Goal: Task Accomplishment & Management: Complete application form

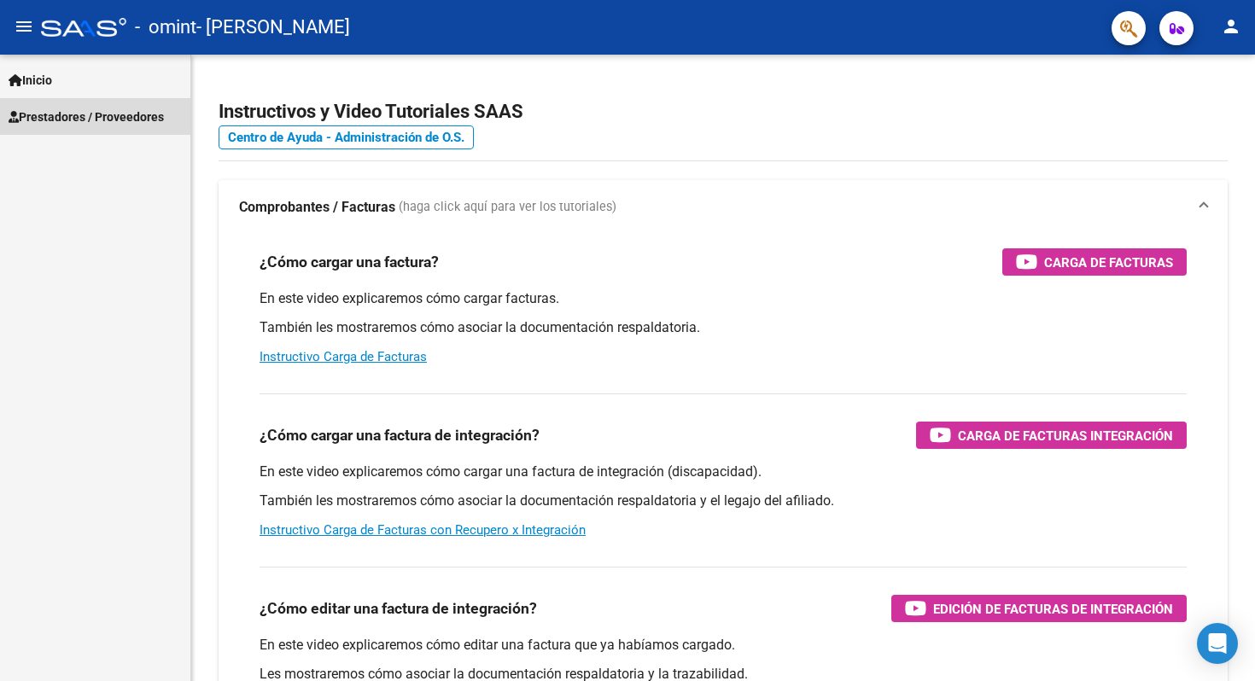
click at [99, 113] on span "Prestadores / Proveedores" at bounding box center [86, 117] width 155 height 19
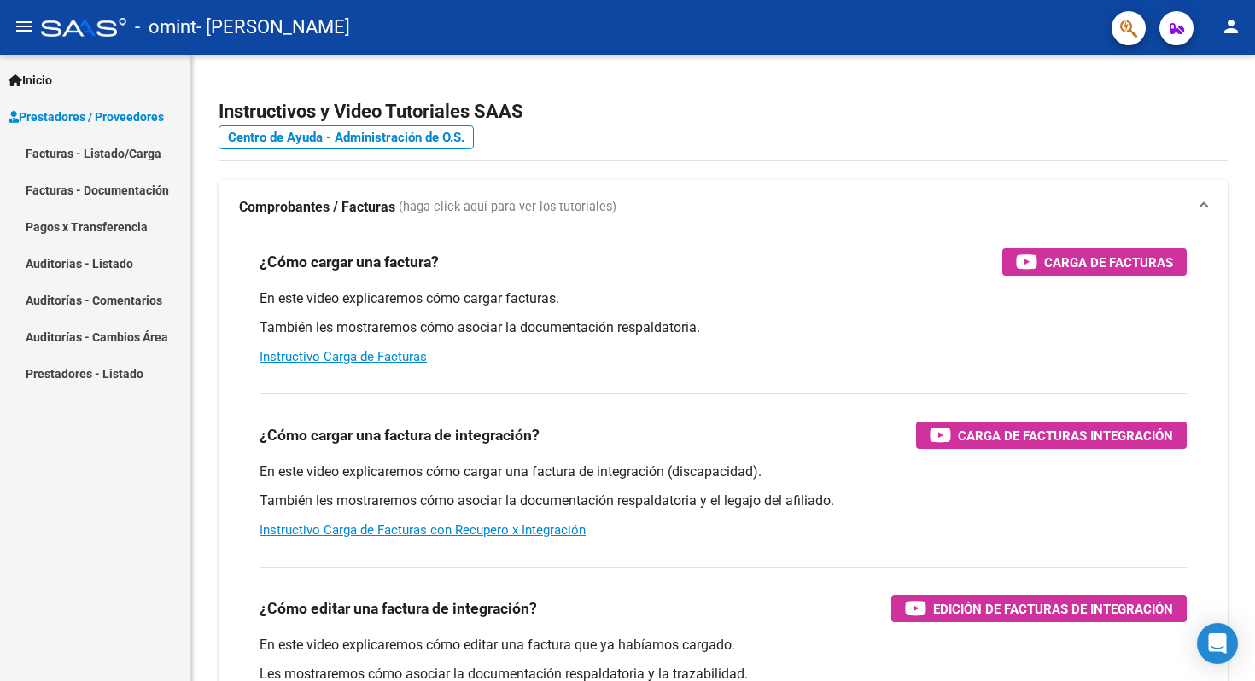
click at [156, 150] on link "Facturas - Listado/Carga" at bounding box center [95, 153] width 190 height 37
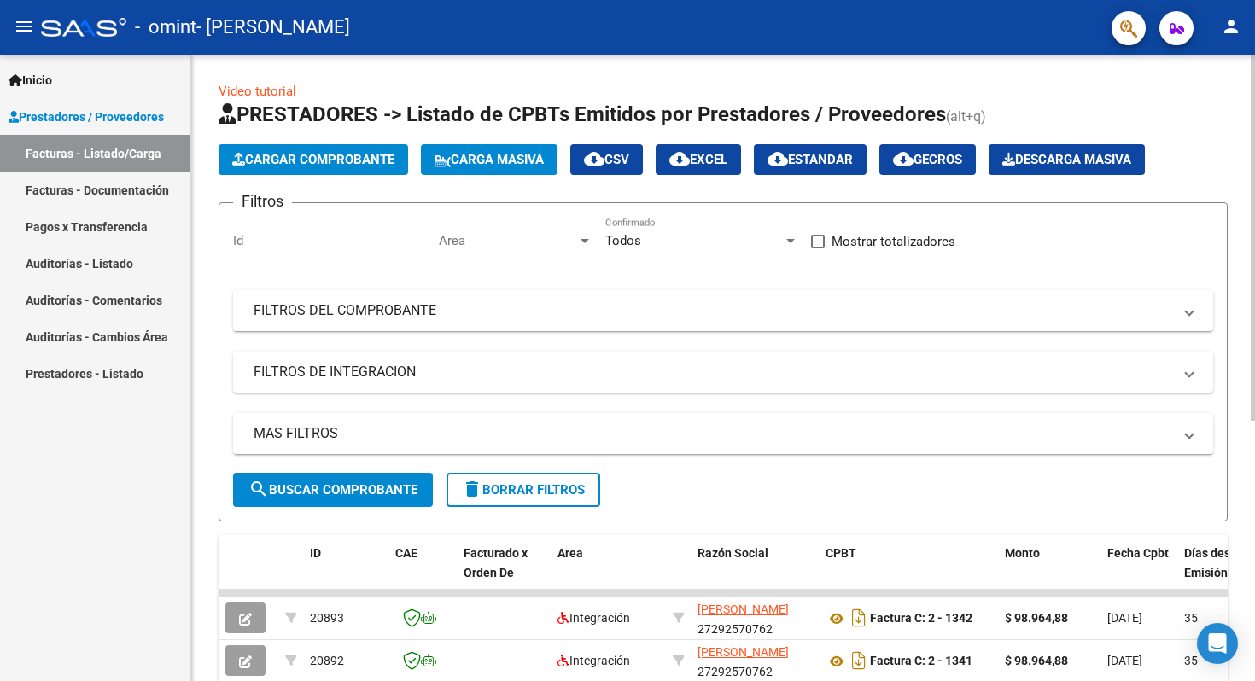
click at [325, 154] on span "Cargar Comprobante" at bounding box center [313, 159] width 162 height 15
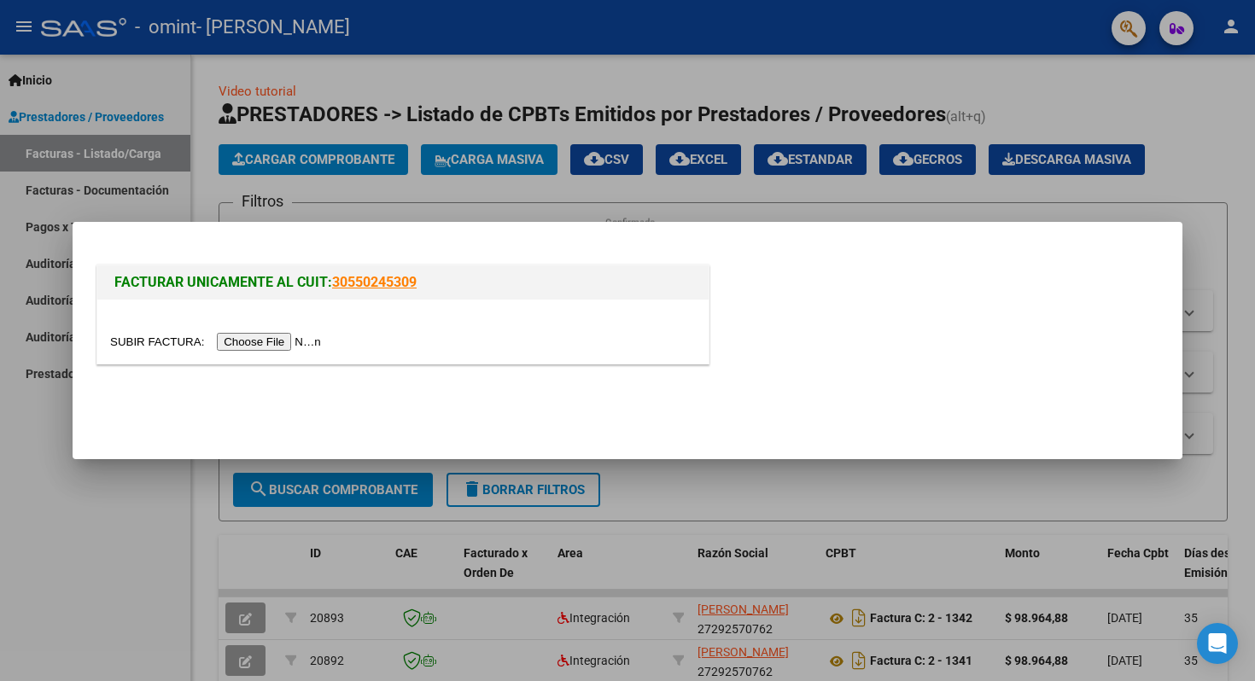
click at [283, 341] on input "file" at bounding box center [218, 342] width 216 height 18
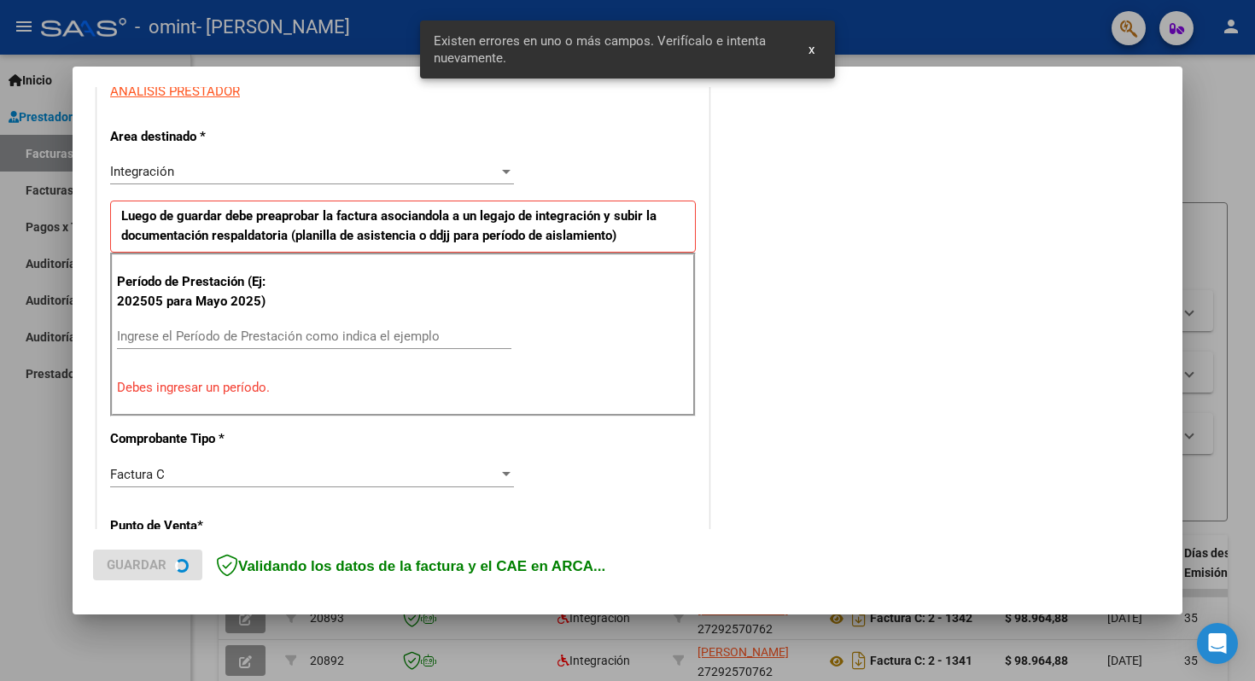
scroll to position [339, 0]
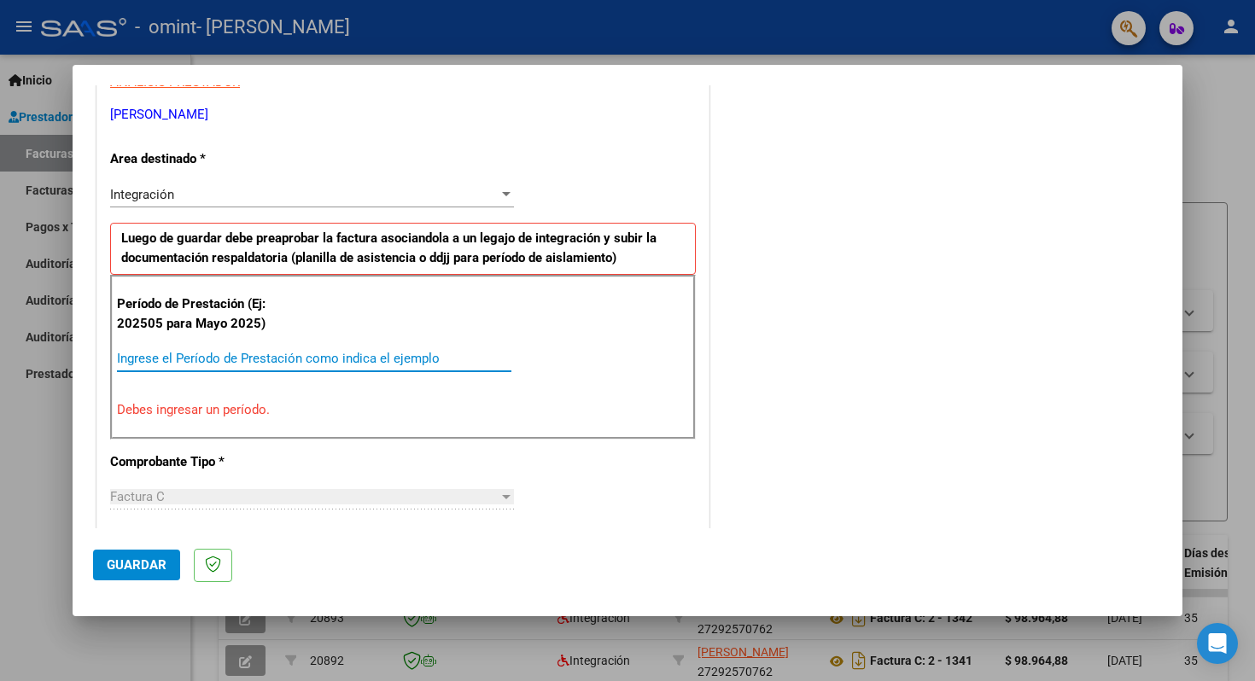
click at [329, 360] on input "Ingrese el Período de Prestación como indica el ejemplo" at bounding box center [314, 358] width 394 height 15
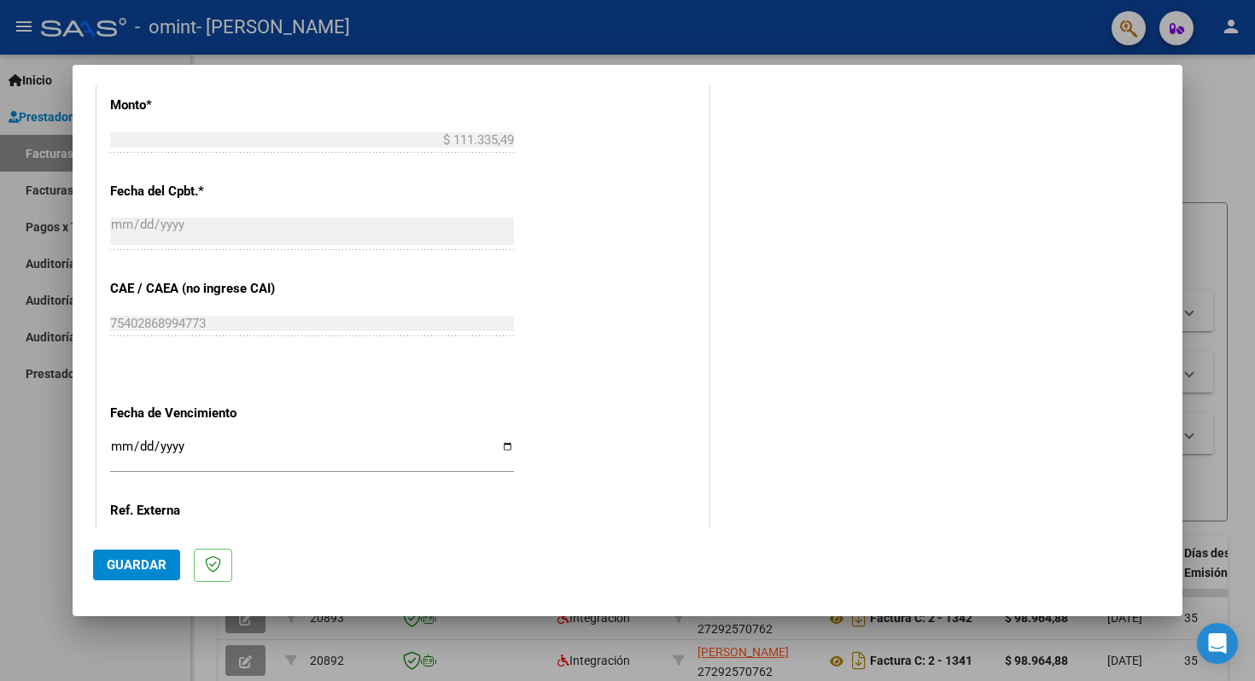
scroll to position [913, 0]
type input "202509"
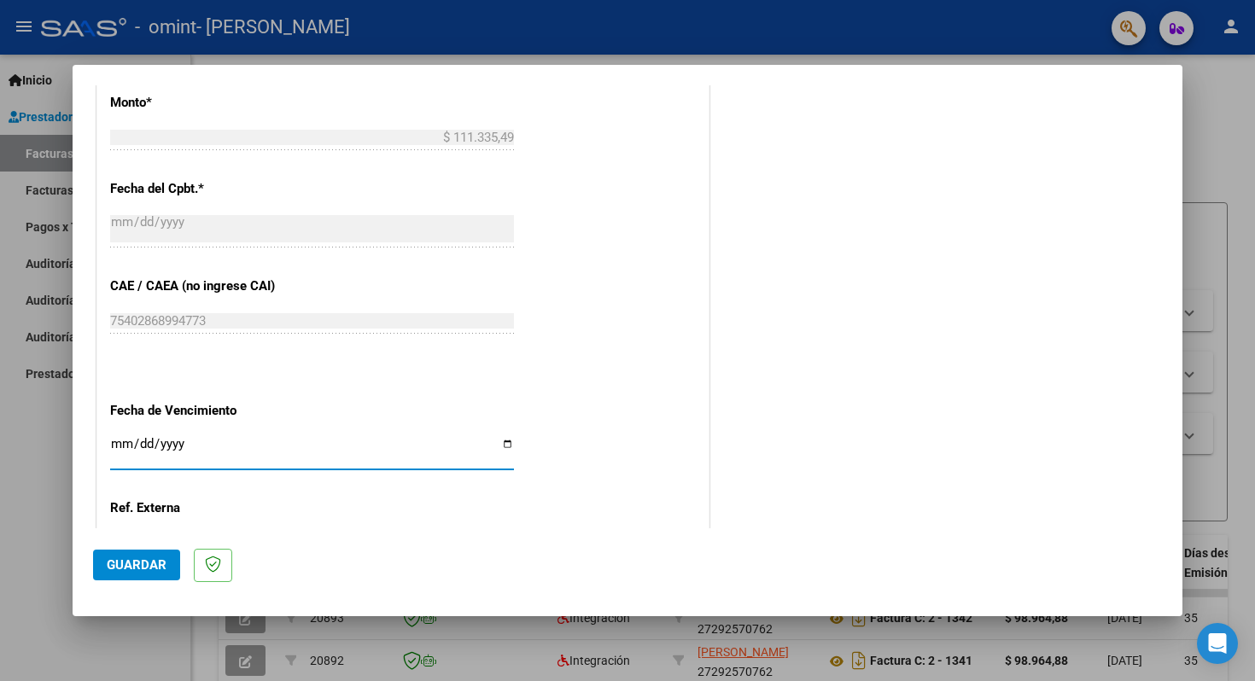
click at [161, 444] on input "Ingresar la fecha" at bounding box center [312, 450] width 404 height 27
click at [507, 441] on input "Ingresar la fecha" at bounding box center [312, 450] width 404 height 27
type input "[DATE]"
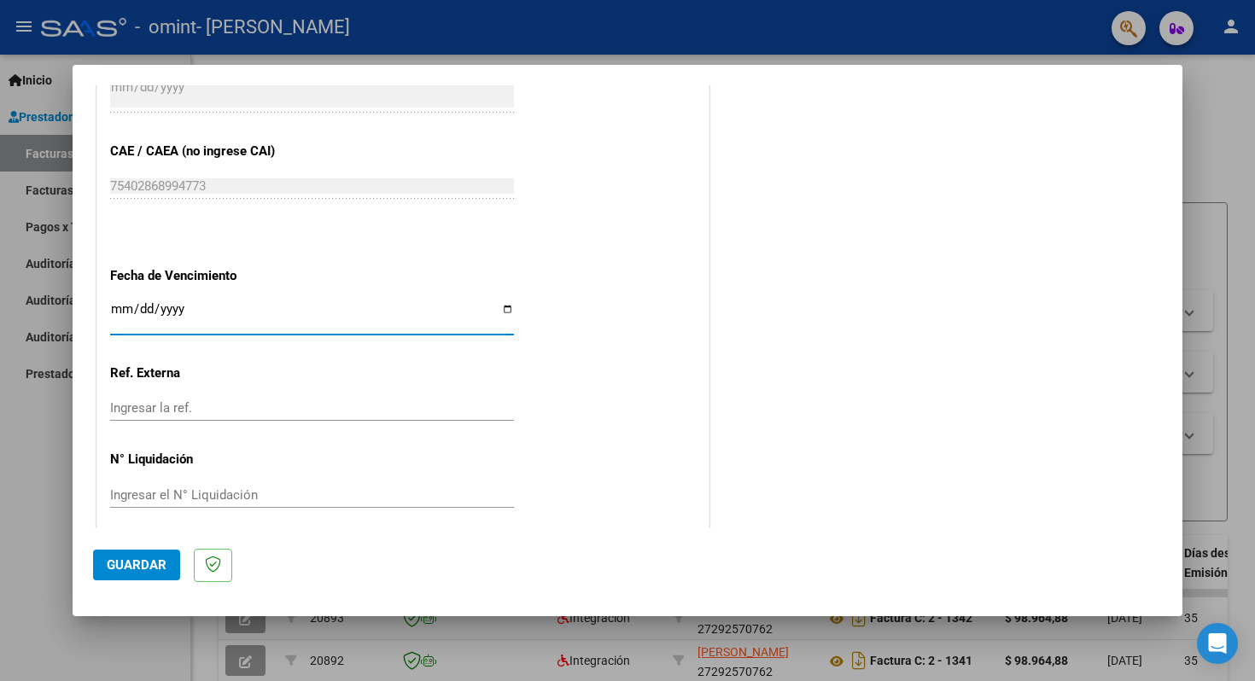
scroll to position [1057, 0]
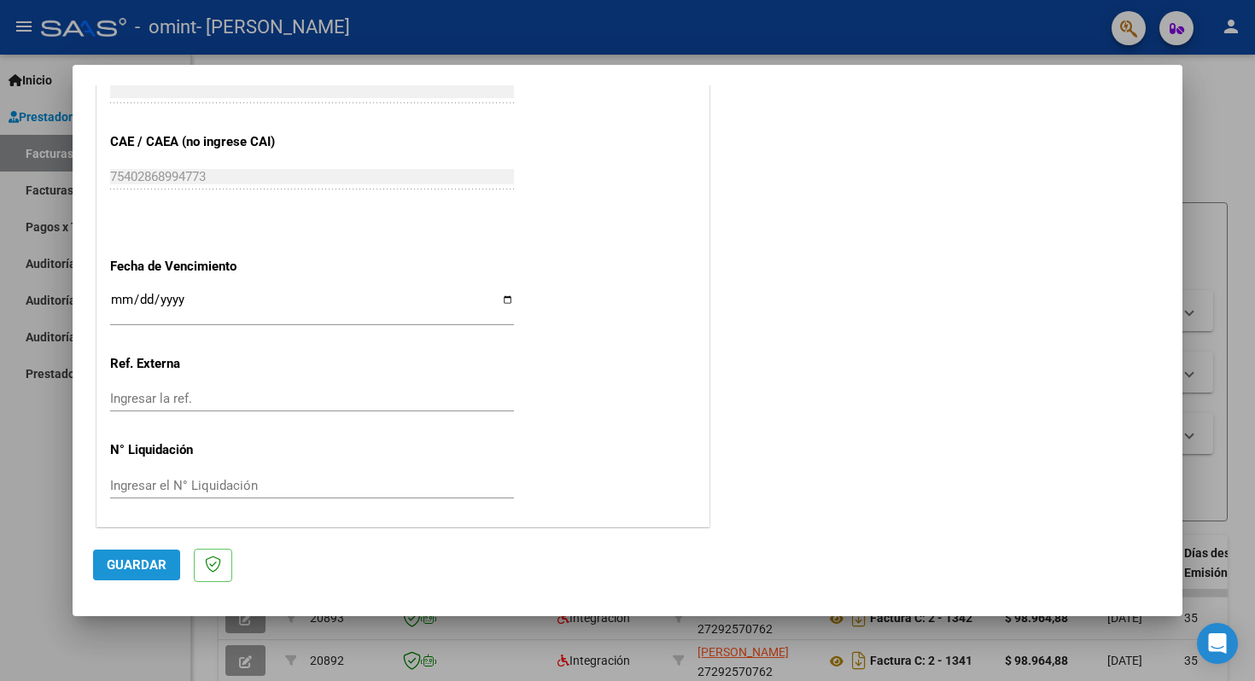
click at [137, 562] on span "Guardar" at bounding box center [137, 565] width 60 height 15
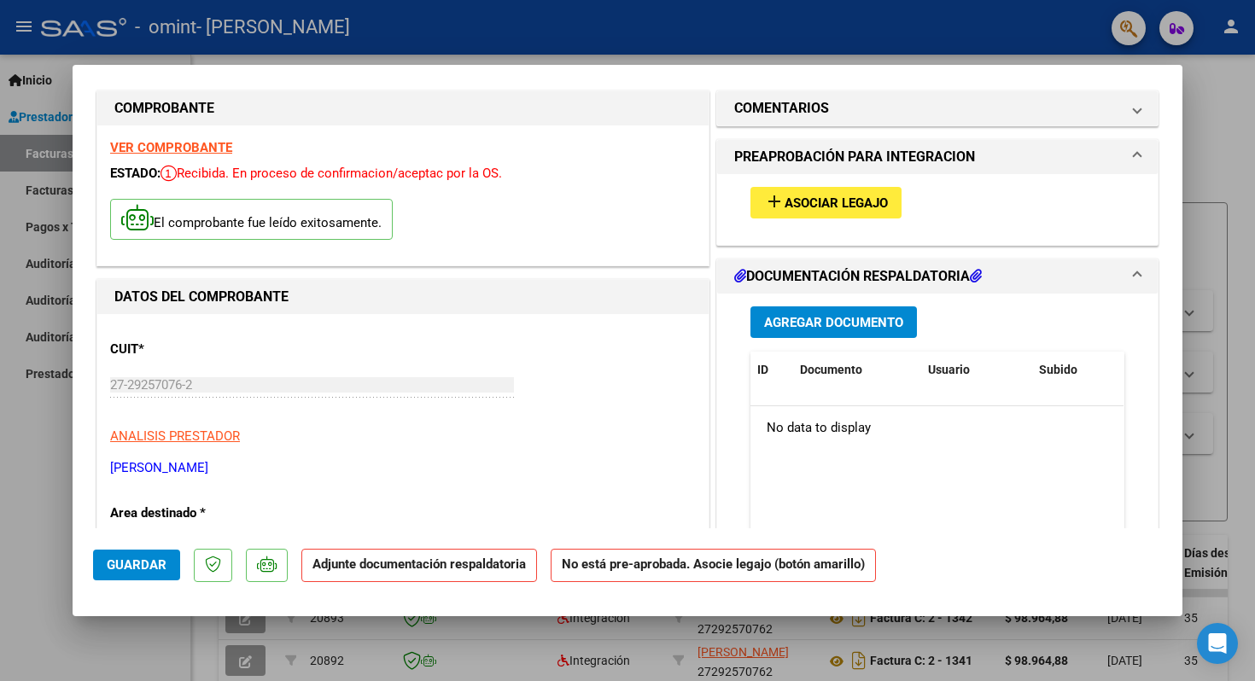
scroll to position [3, 0]
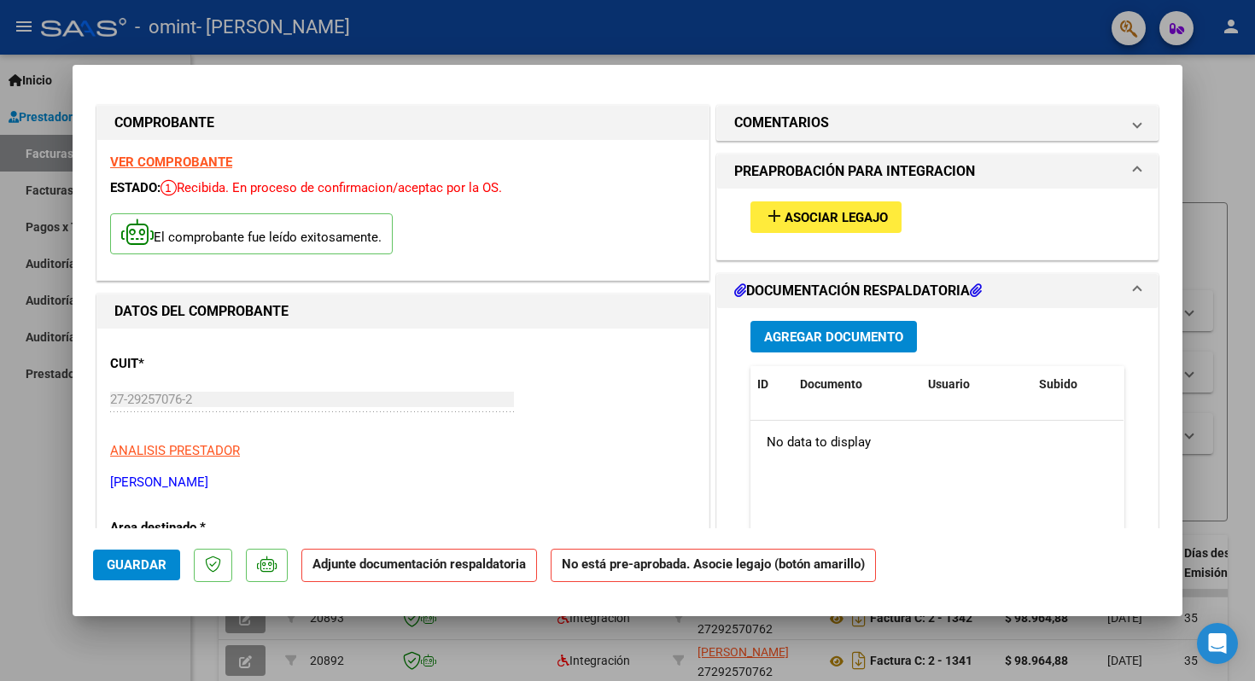
click at [845, 210] on span "Asociar Legajo" at bounding box center [836, 217] width 103 height 15
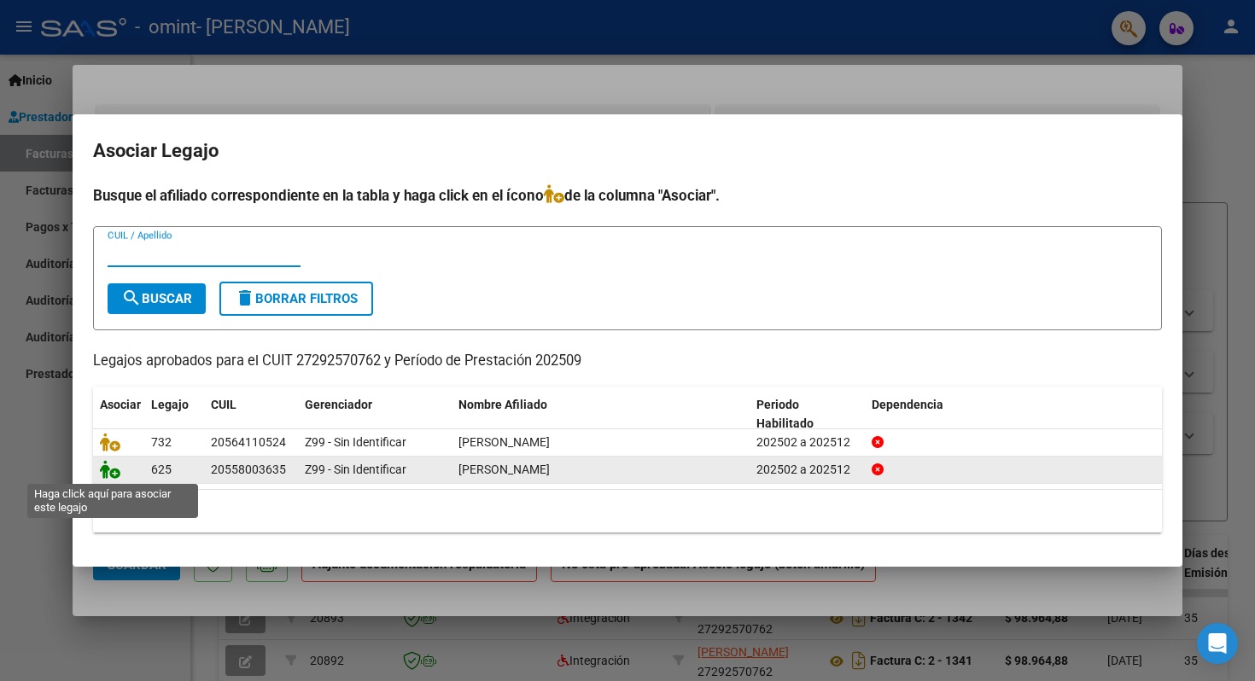
click at [113, 473] on icon at bounding box center [110, 469] width 20 height 19
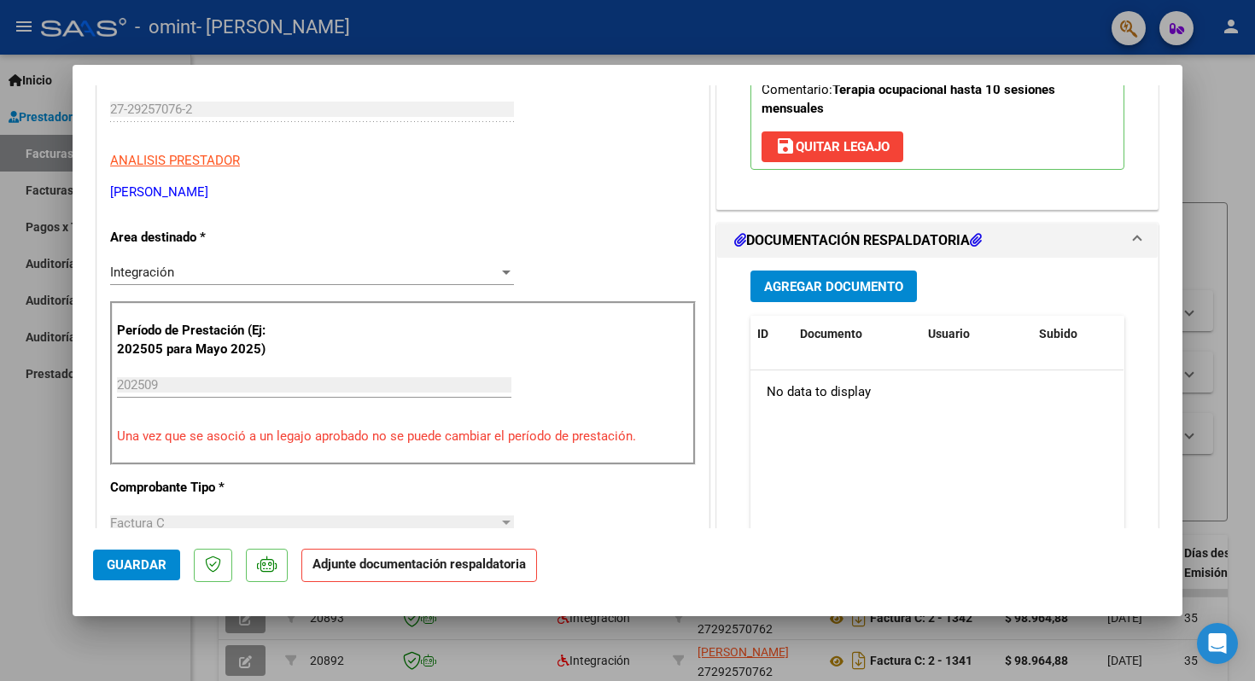
scroll to position [301, 0]
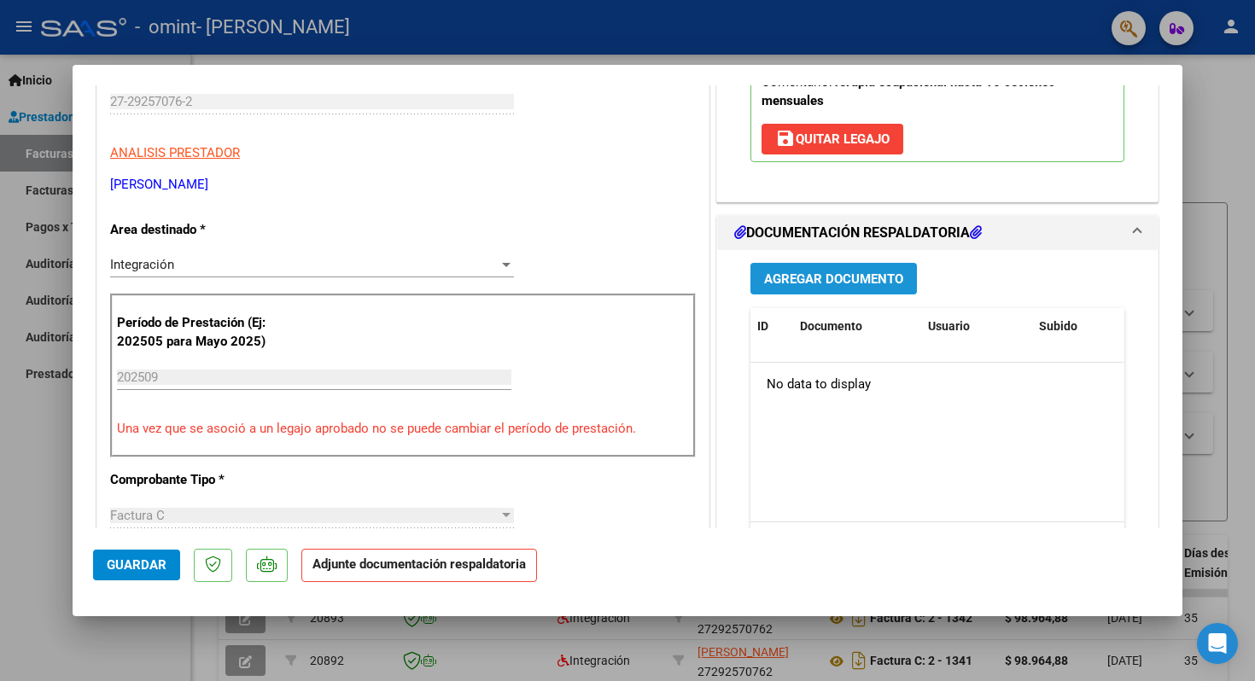
click at [864, 281] on span "Agregar Documento" at bounding box center [833, 278] width 139 height 15
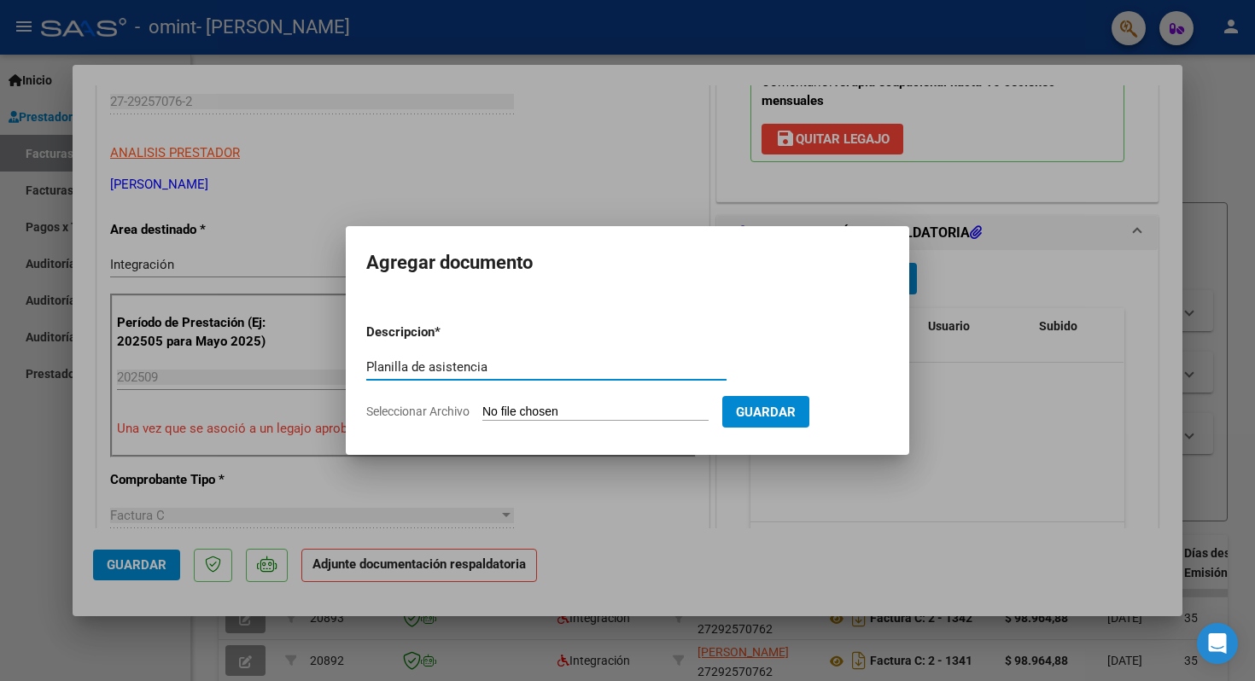
type input "Planilla de asistencia"
click at [660, 412] on input "Seleccionar Archivo" at bounding box center [595, 413] width 226 height 16
type input "C:\fakepath\[PERSON_NAME].pdf"
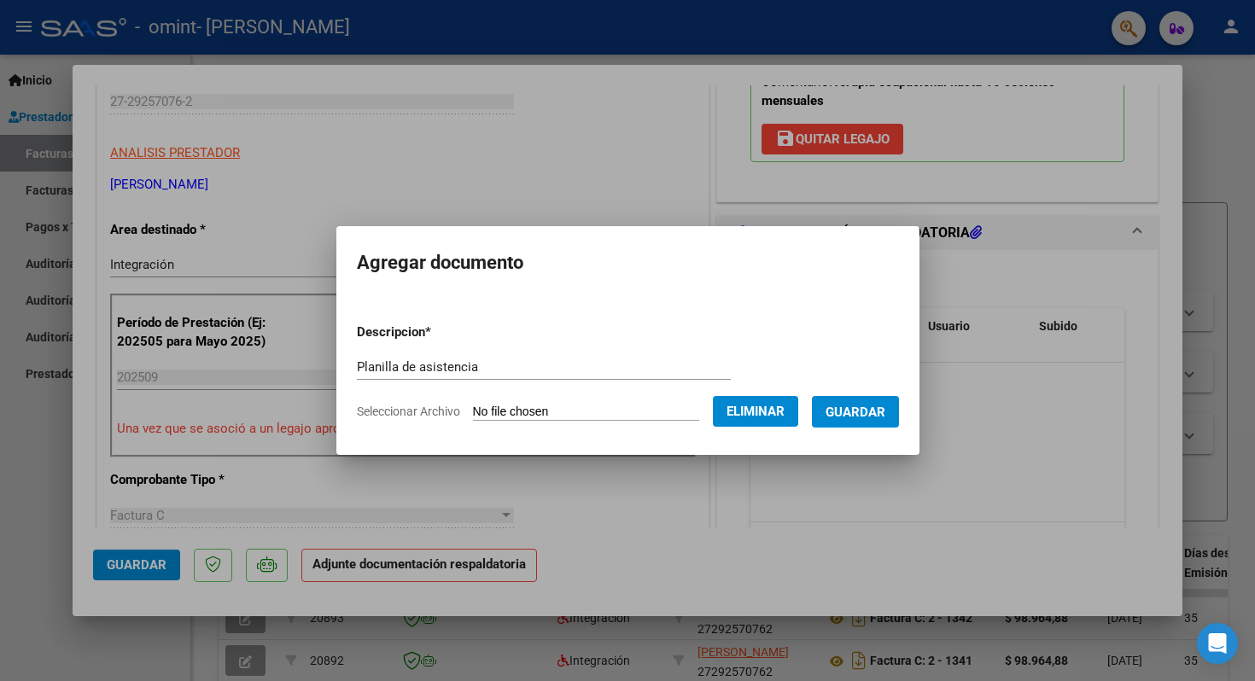
click at [863, 412] on span "Guardar" at bounding box center [856, 412] width 60 height 15
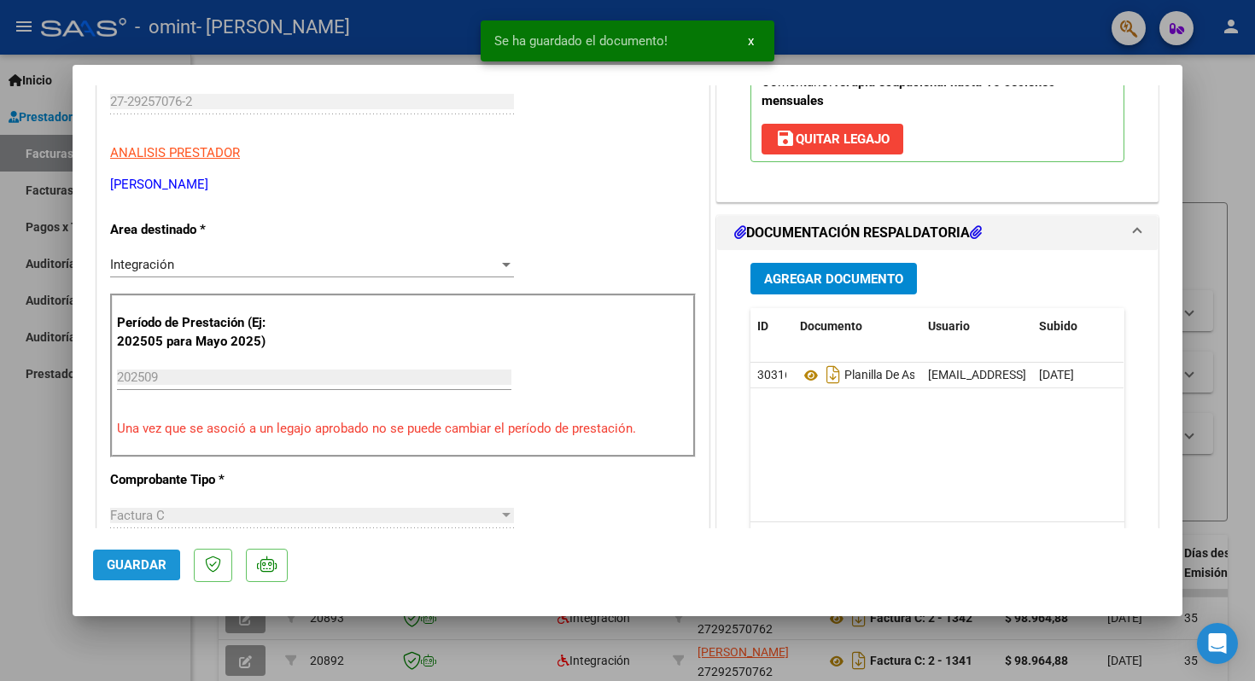
click at [118, 564] on span "Guardar" at bounding box center [137, 565] width 60 height 15
click at [51, 553] on div at bounding box center [627, 340] width 1255 height 681
type input "$ 0,00"
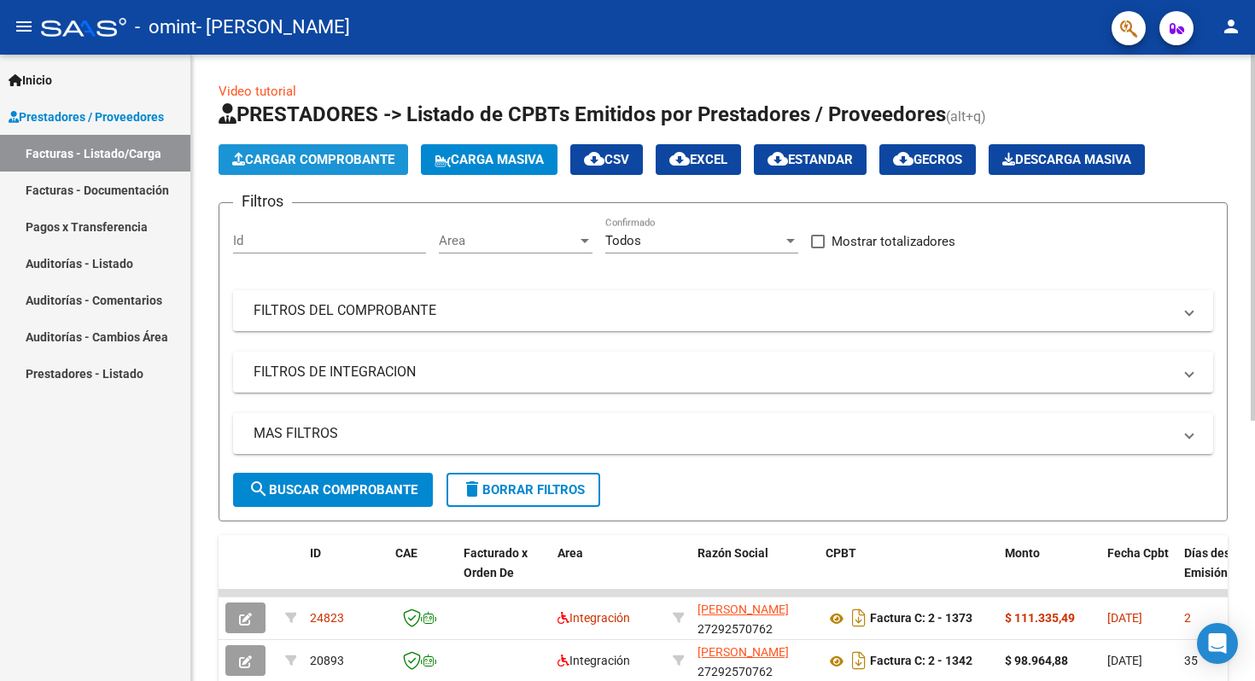
click at [315, 149] on button "Cargar Comprobante" at bounding box center [314, 159] width 190 height 31
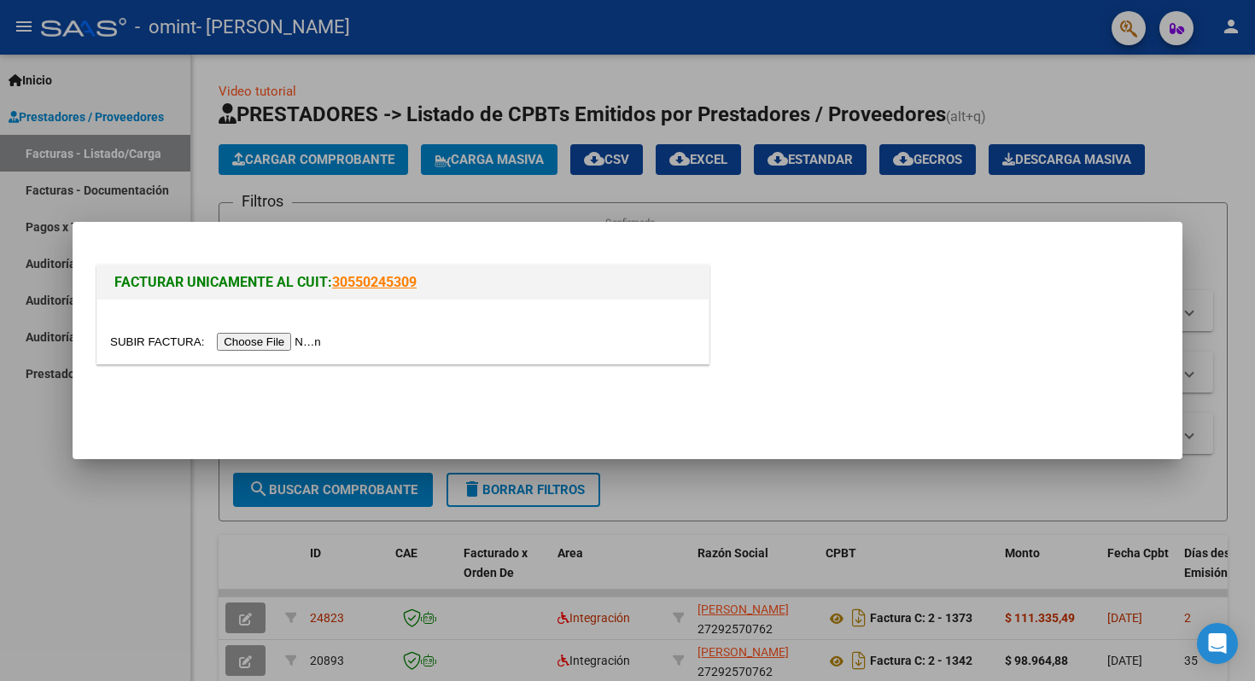
click at [296, 339] on input "file" at bounding box center [218, 342] width 216 height 18
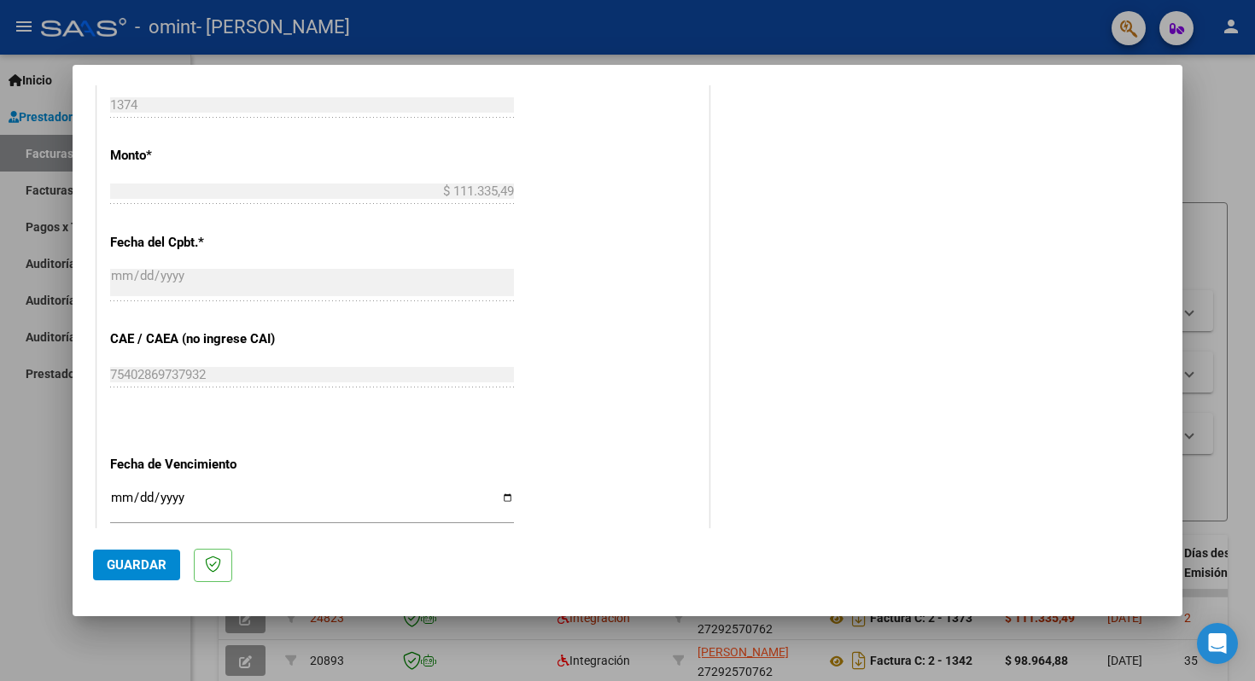
scroll to position [955, 0]
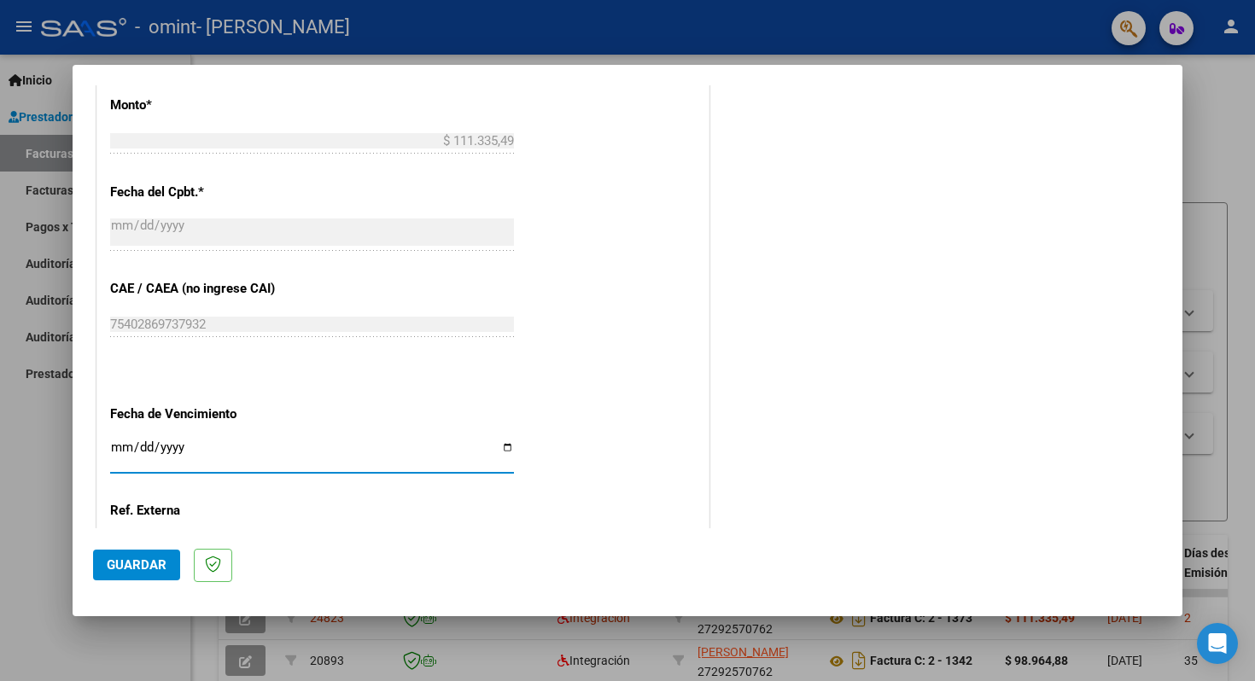
click at [511, 443] on input "Ingresar la fecha" at bounding box center [312, 454] width 404 height 27
type input "[DATE]"
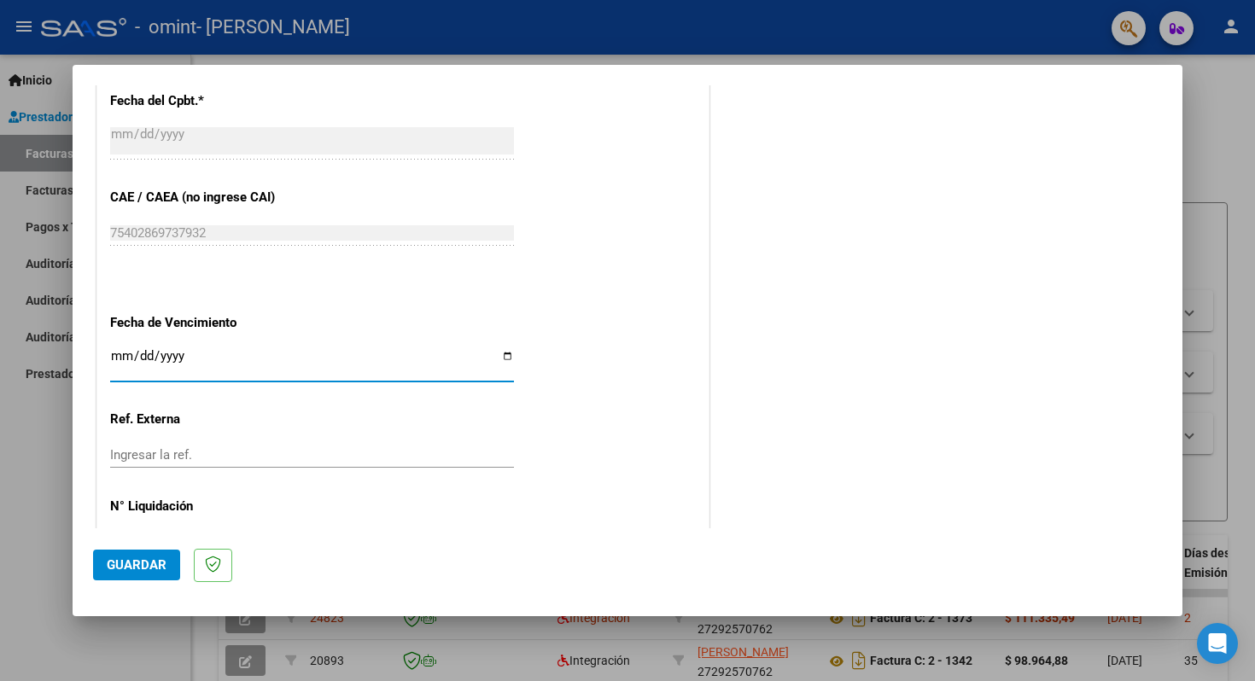
scroll to position [1101, 0]
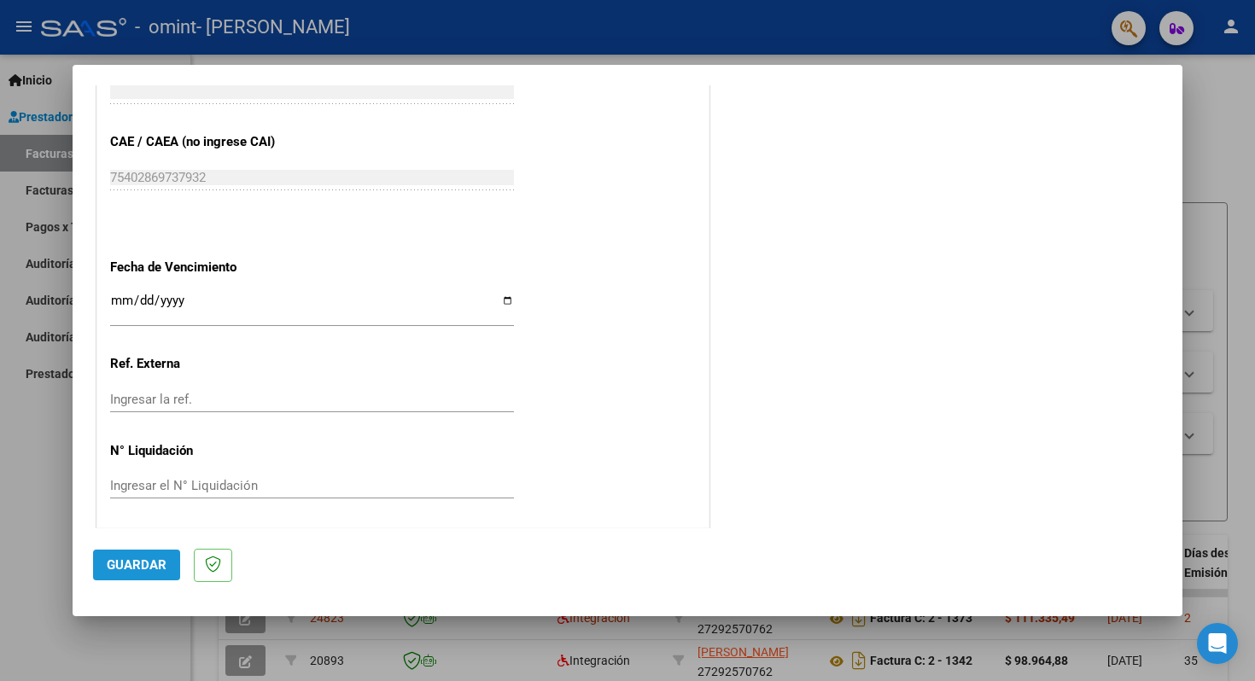
click at [135, 562] on span "Guardar" at bounding box center [137, 565] width 60 height 15
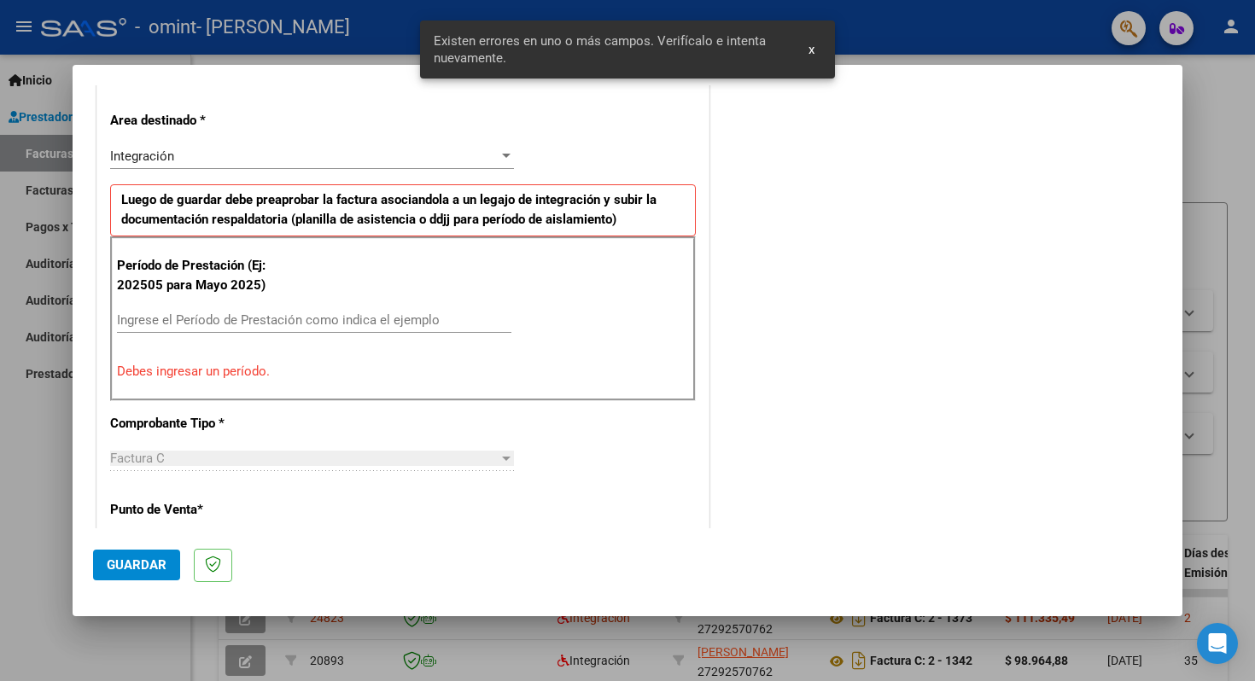
scroll to position [371, 0]
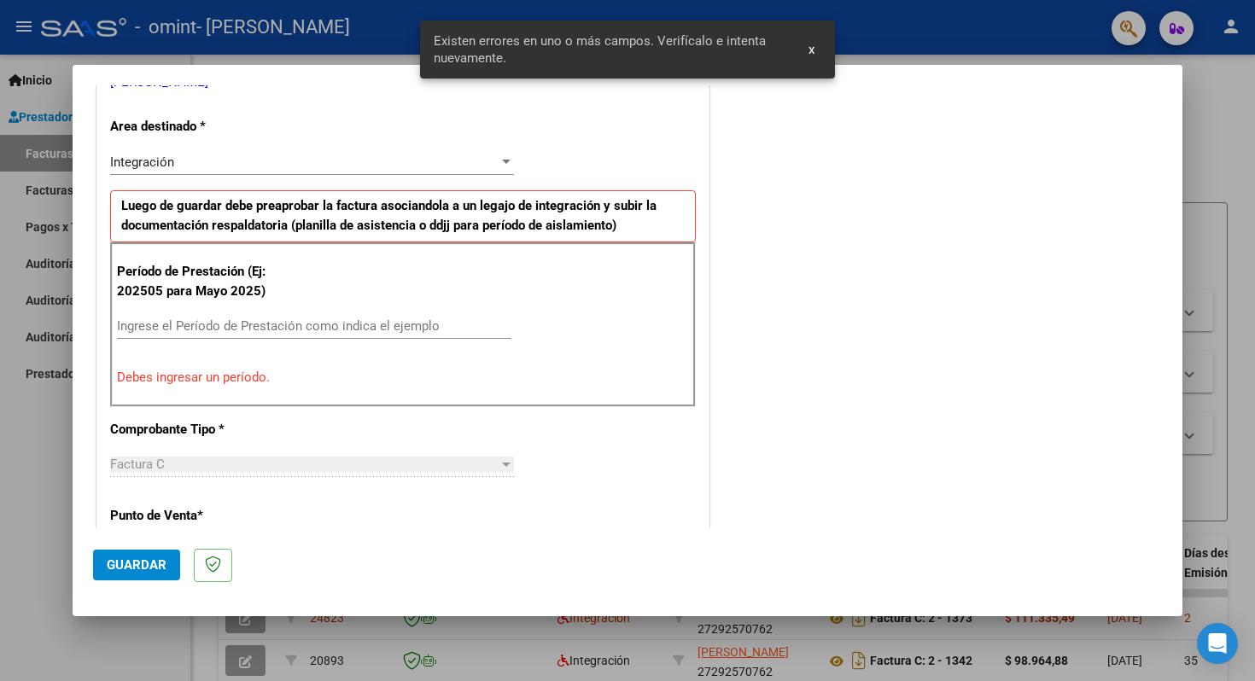
click at [234, 324] on input "Ingrese el Período de Prestación como indica el ejemplo" at bounding box center [314, 325] width 394 height 15
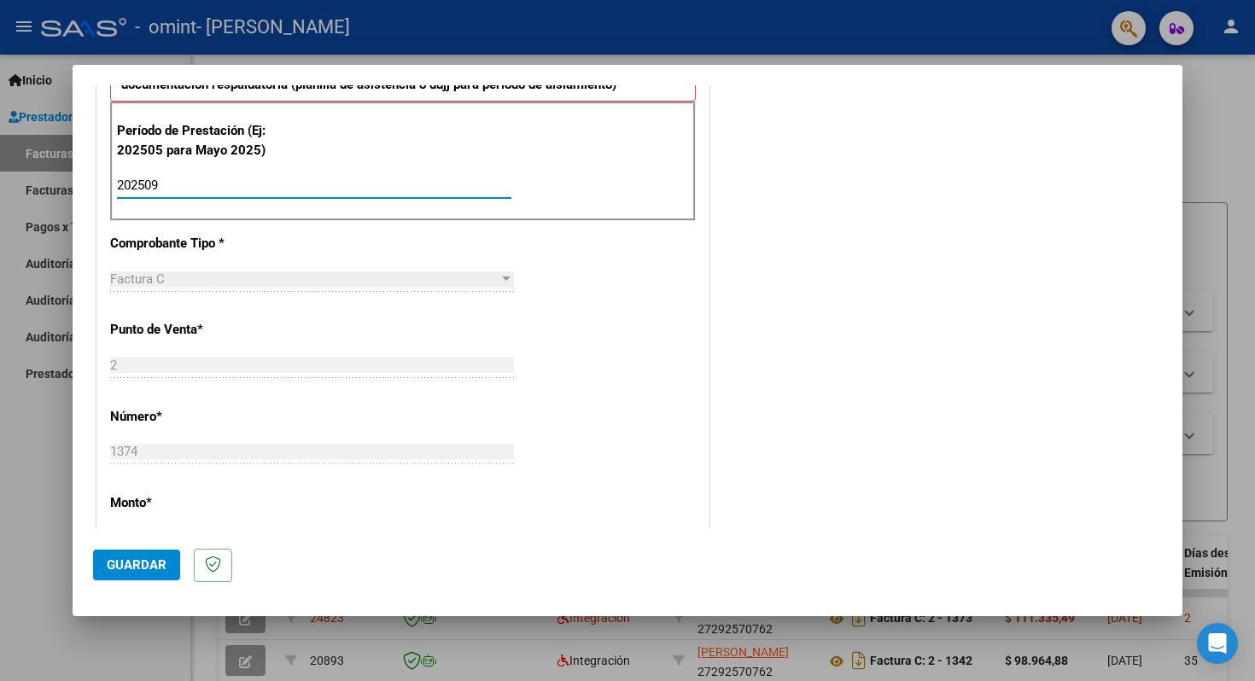
scroll to position [738, 0]
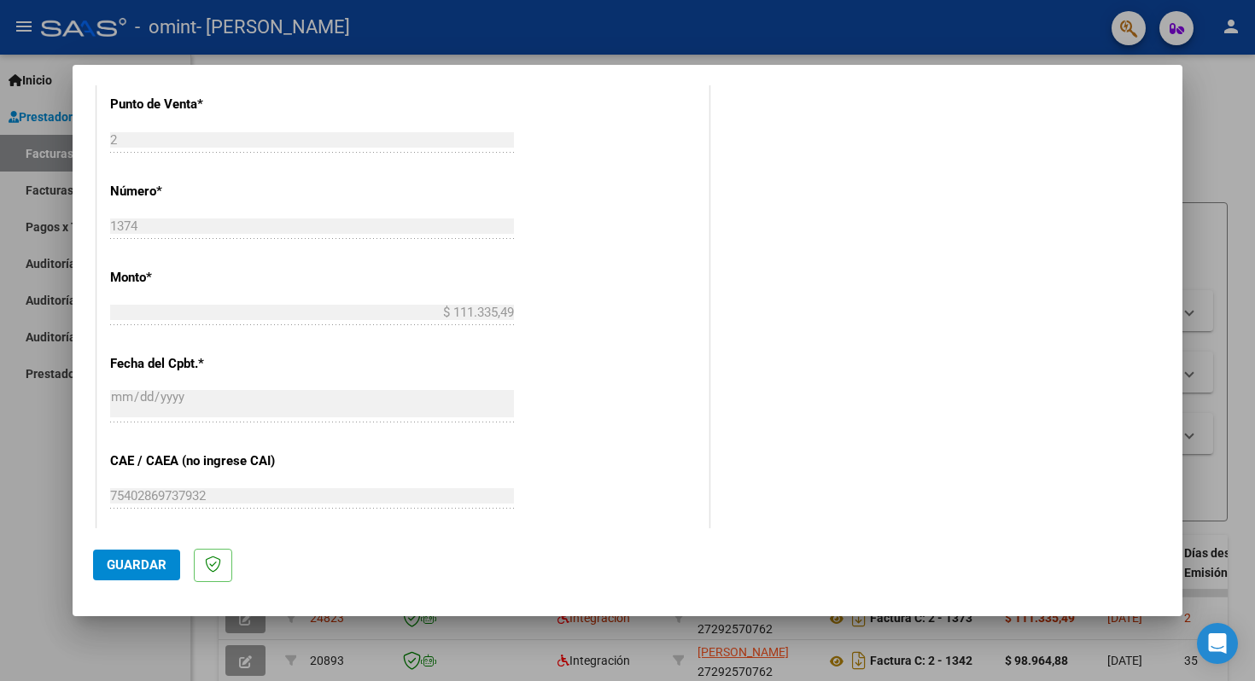
type input "202509"
click at [144, 560] on span "Guardar" at bounding box center [137, 565] width 60 height 15
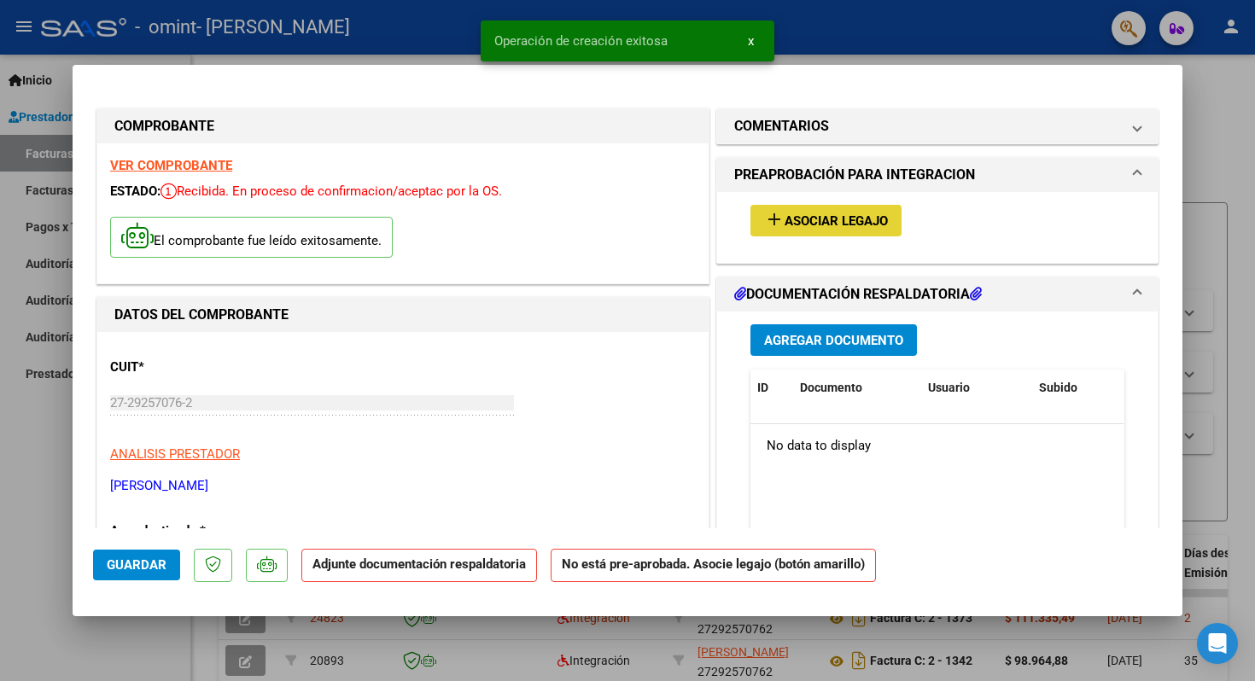
click at [847, 227] on span "Asociar Legajo" at bounding box center [836, 220] width 103 height 15
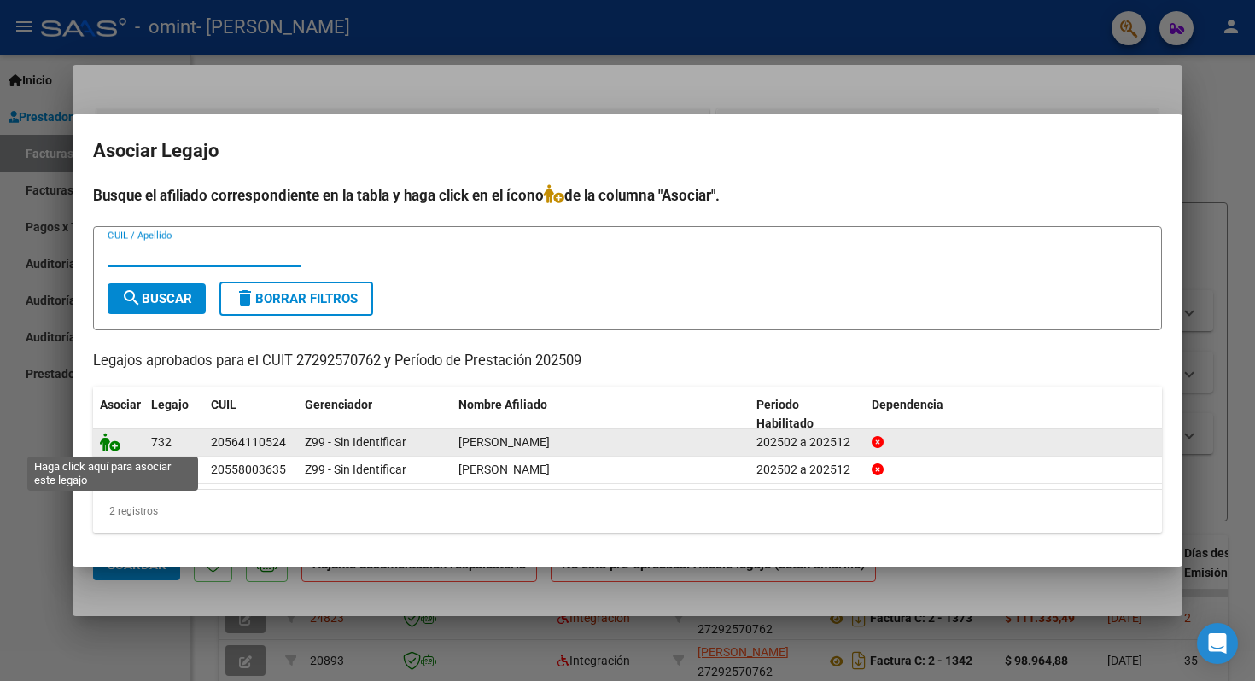
click at [114, 444] on icon at bounding box center [110, 442] width 20 height 19
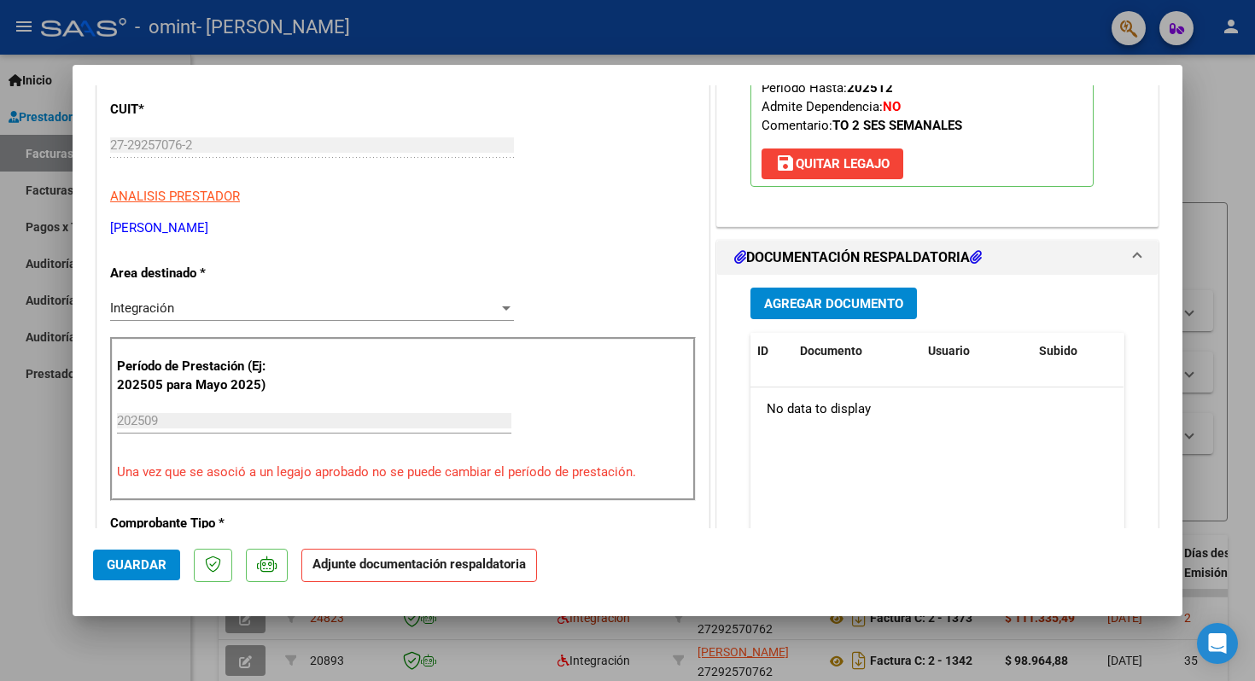
scroll to position [265, 0]
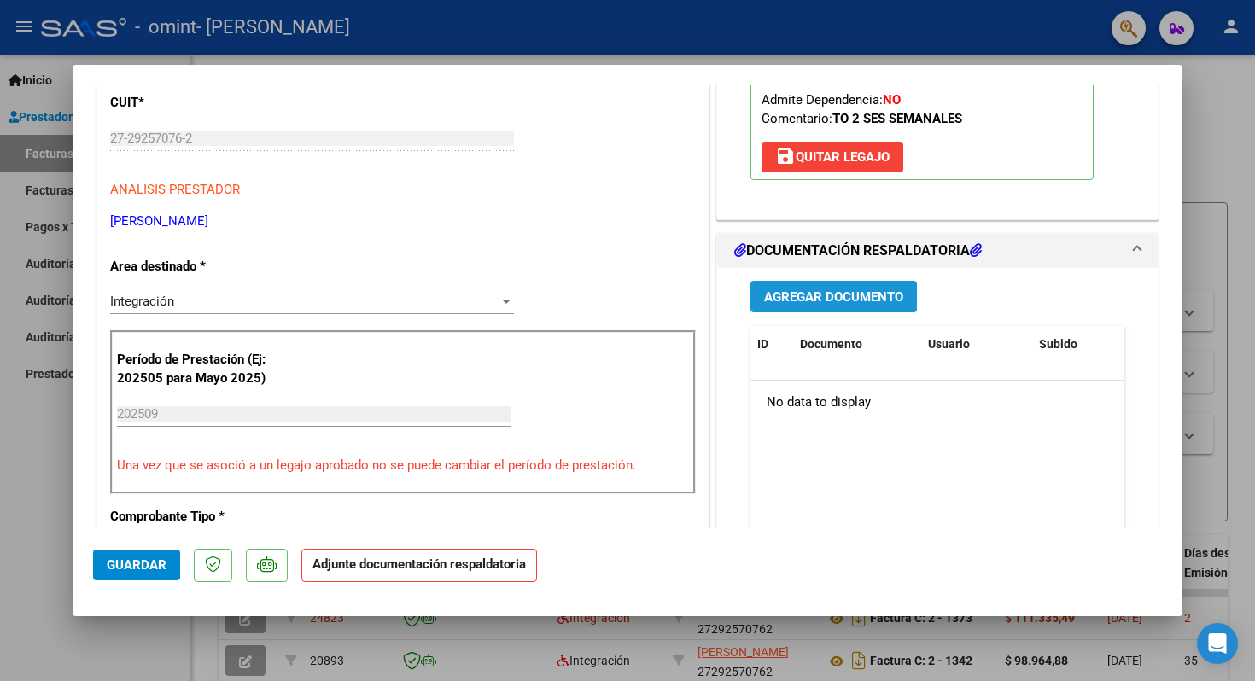
click at [892, 295] on span "Agregar Documento" at bounding box center [833, 296] width 139 height 15
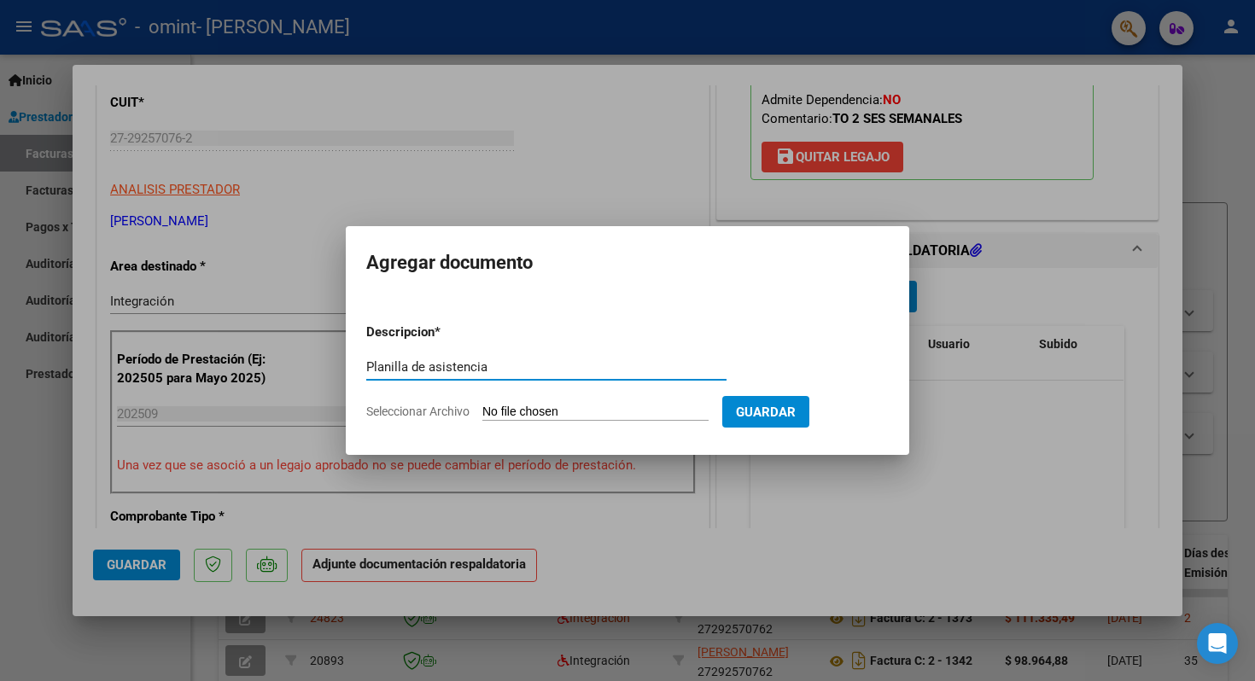
type input "Planilla de asistencia"
click at [640, 411] on input "Seleccionar Archivo" at bounding box center [595, 413] width 226 height 16
type input "C:\fakepath\[PERSON_NAME].pdf"
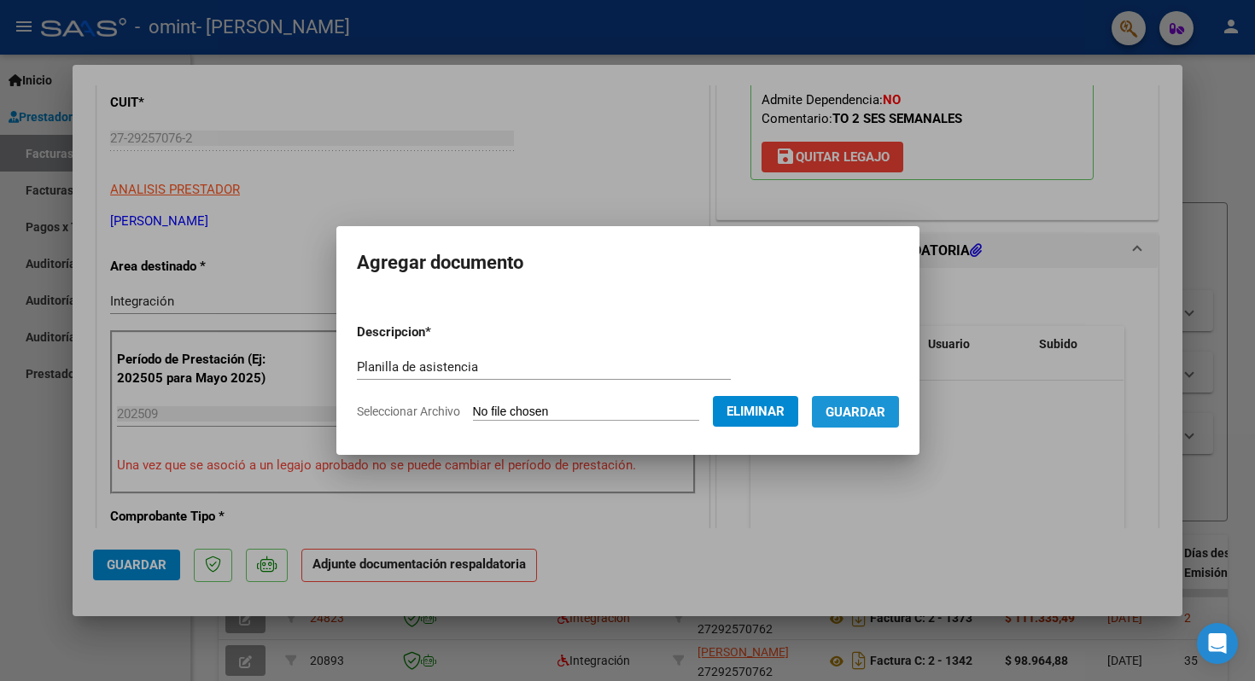
click at [885, 405] on span "Guardar" at bounding box center [856, 412] width 60 height 15
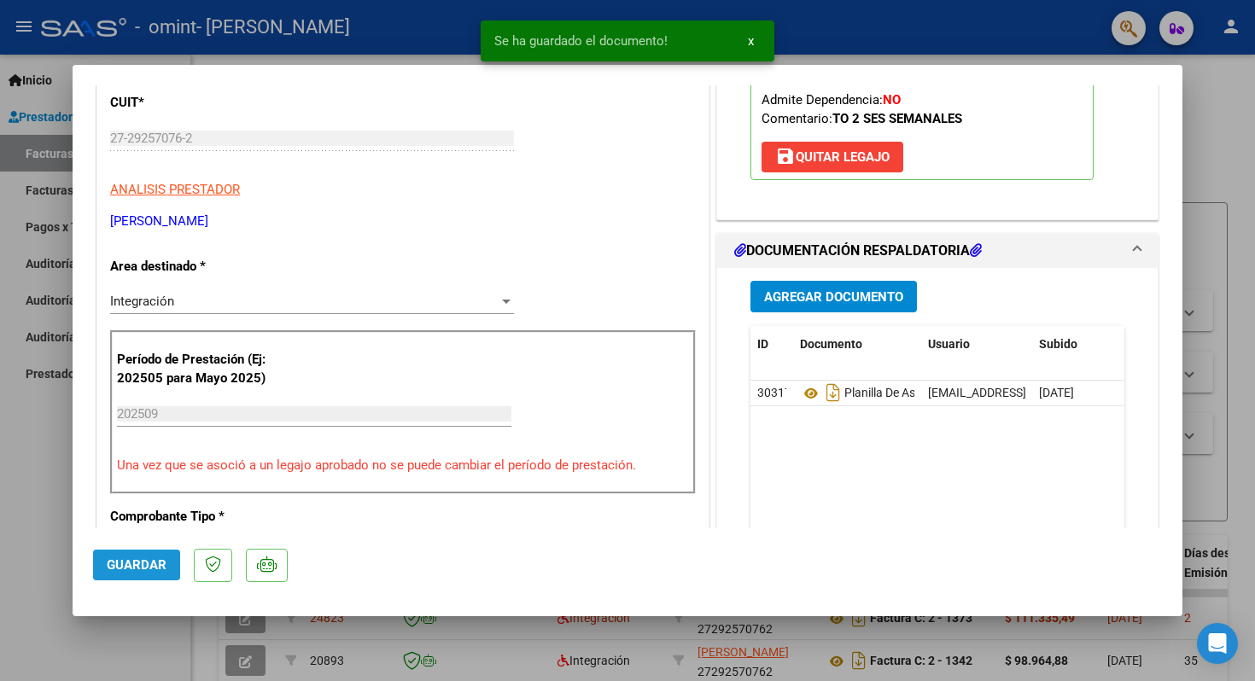
click at [147, 559] on span "Guardar" at bounding box center [137, 565] width 60 height 15
click at [39, 534] on div at bounding box center [627, 340] width 1255 height 681
type input "$ 0,00"
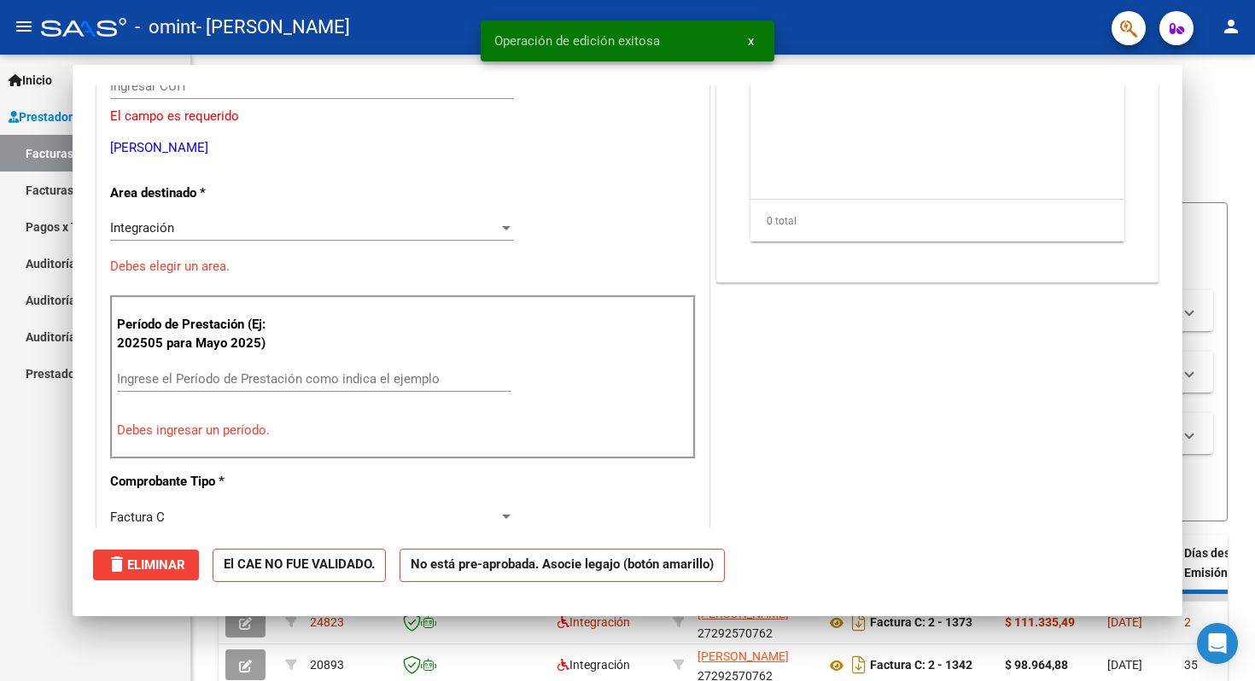
scroll to position [213, 0]
